Goal: Task Accomplishment & Management: Use online tool/utility

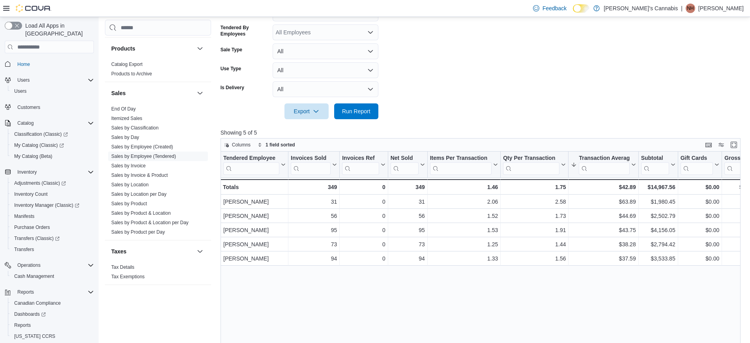
scroll to position [191, 0]
click at [372, 113] on span "Run Report" at bounding box center [356, 111] width 35 height 16
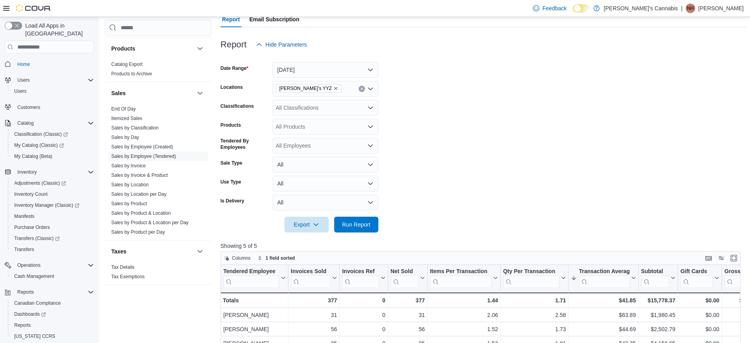
click at [333, 108] on div "All Classifications" at bounding box center [326, 108] width 106 height 16
type input "***"
click at [301, 131] on span "Flower" at bounding box center [297, 133] width 17 height 8
click at [435, 196] on form "Date Range [DATE] Locations MaryJane's YYZ Classifications Flower Products All …" at bounding box center [482, 142] width 525 height 180
click at [379, 218] on form "Date Range [DATE] Locations MaryJane's YYZ Classifications Flower Products All …" at bounding box center [482, 142] width 525 height 180
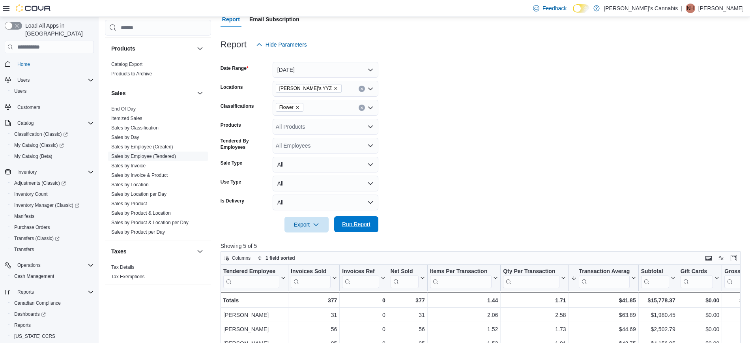
click at [372, 220] on span "Run Report" at bounding box center [356, 224] width 35 height 16
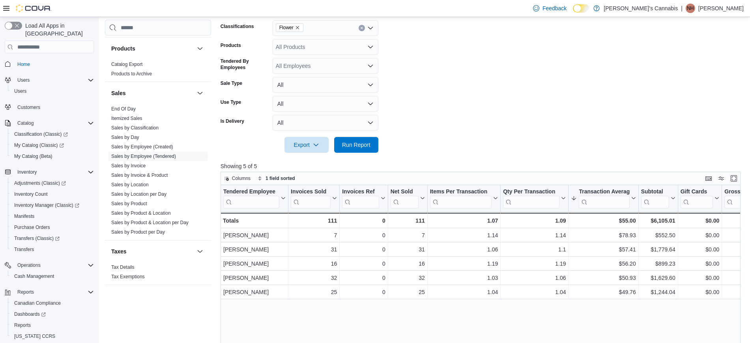
scroll to position [106, 0]
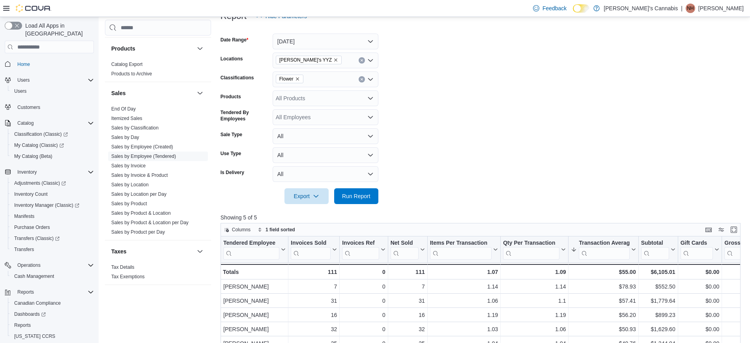
click at [295, 79] on icon "Remove Flower from selection in this group" at bounding box center [297, 79] width 5 height 5
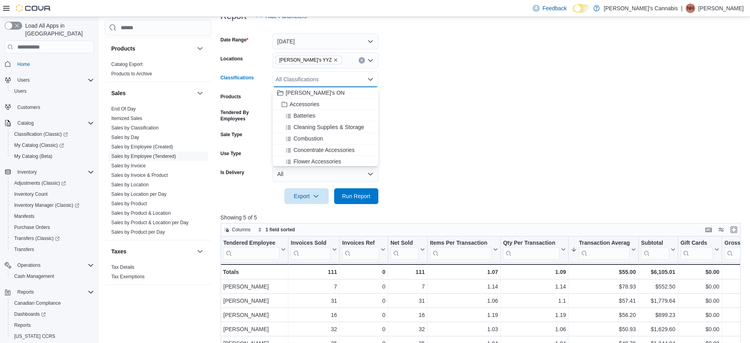
click at [295, 79] on div "All Classifications" at bounding box center [326, 79] width 106 height 16
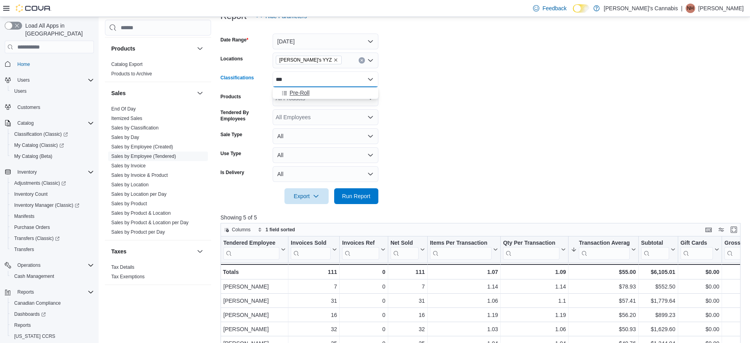
type input "***"
click at [295, 90] on span "Pre-Roll" at bounding box center [299, 93] width 20 height 8
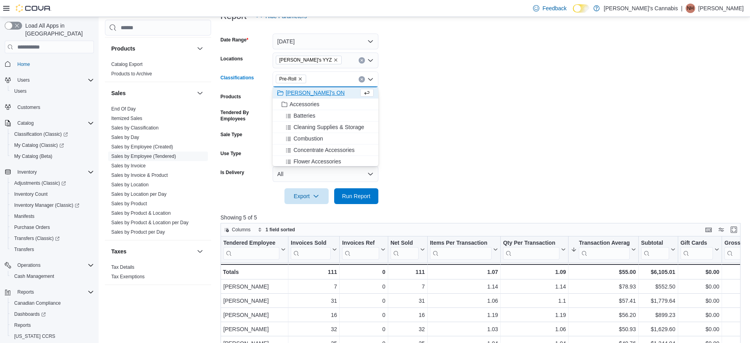
click at [422, 125] on form "Date Range [DATE] Locations [PERSON_NAME]'s YYZ Classifications Pre-Roll Combo …" at bounding box center [482, 114] width 525 height 180
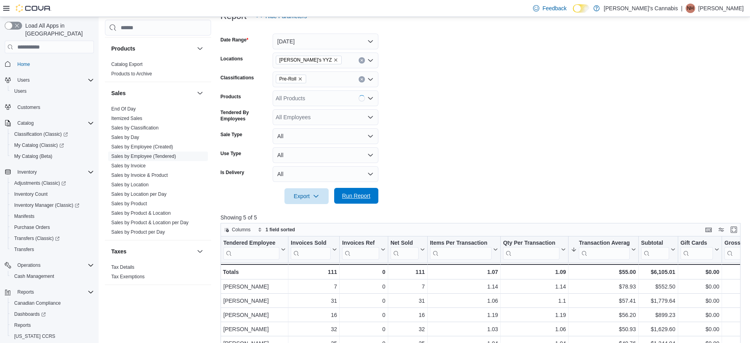
click at [364, 196] on span "Run Report" at bounding box center [356, 196] width 28 height 8
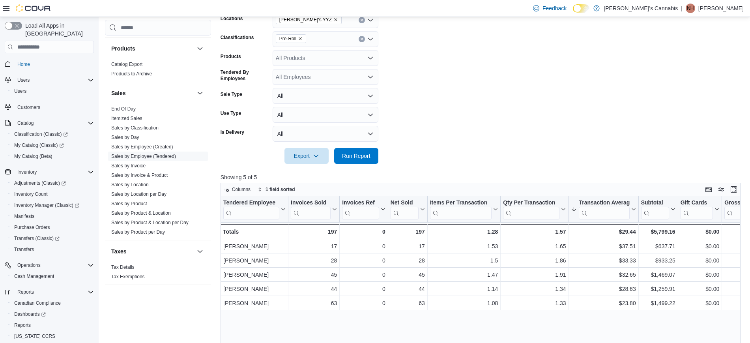
scroll to position [146, 0]
